Goal: Transaction & Acquisition: Download file/media

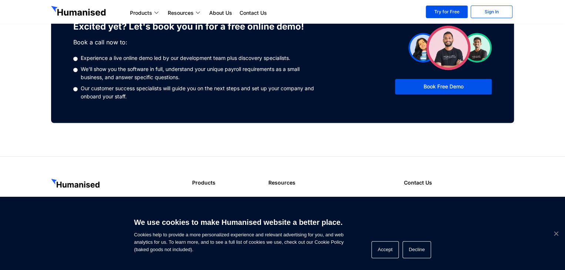
click at [557, 233] on span "Cookie Notice" at bounding box center [555, 233] width 7 height 7
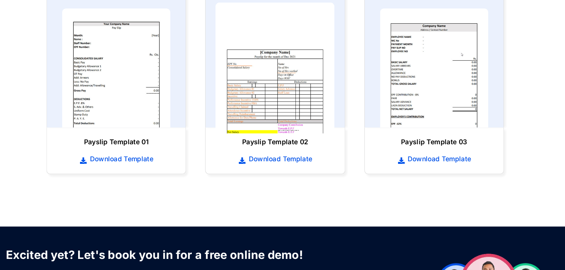
scroll to position [353, 0]
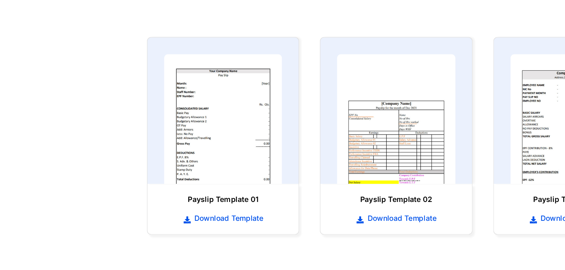
scroll to position [305, 0]
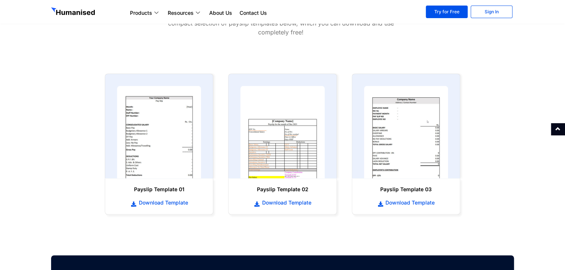
scroll to position [317, 0]
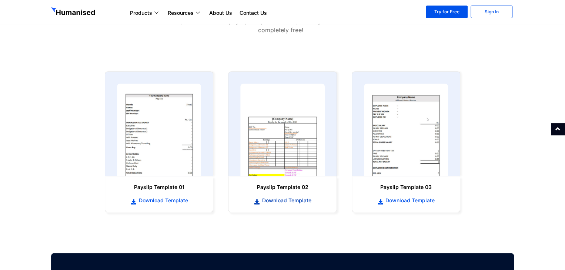
click at [280, 199] on span "Download Template" at bounding box center [285, 200] width 51 height 7
